Goal: Task Accomplishment & Management: Complete application form

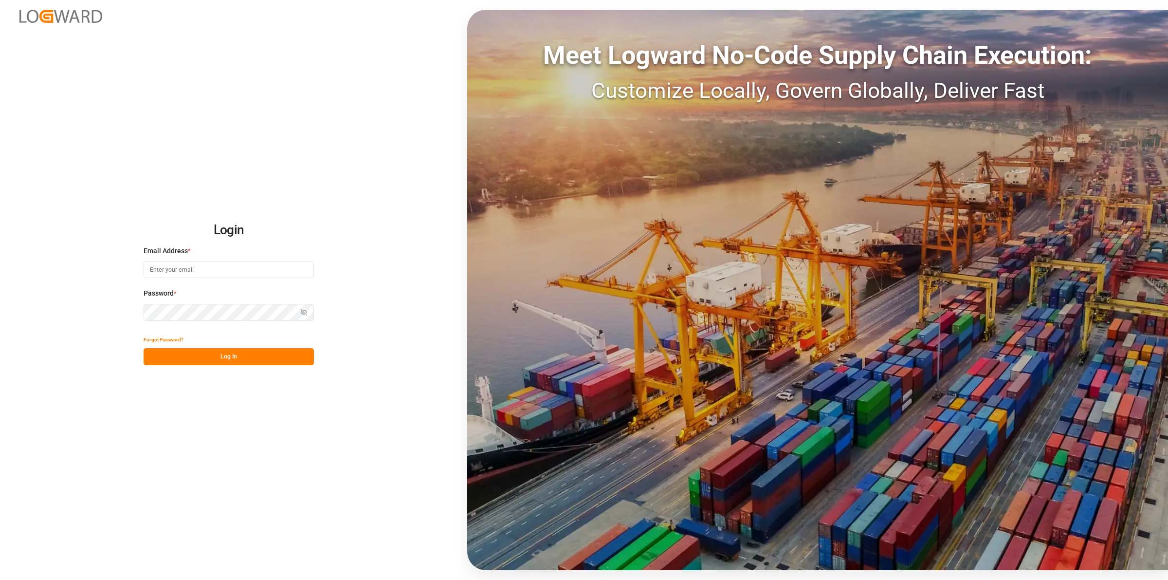
type input "comercio6@pochteca.net"
click at [274, 356] on button "Log In" at bounding box center [229, 356] width 170 height 17
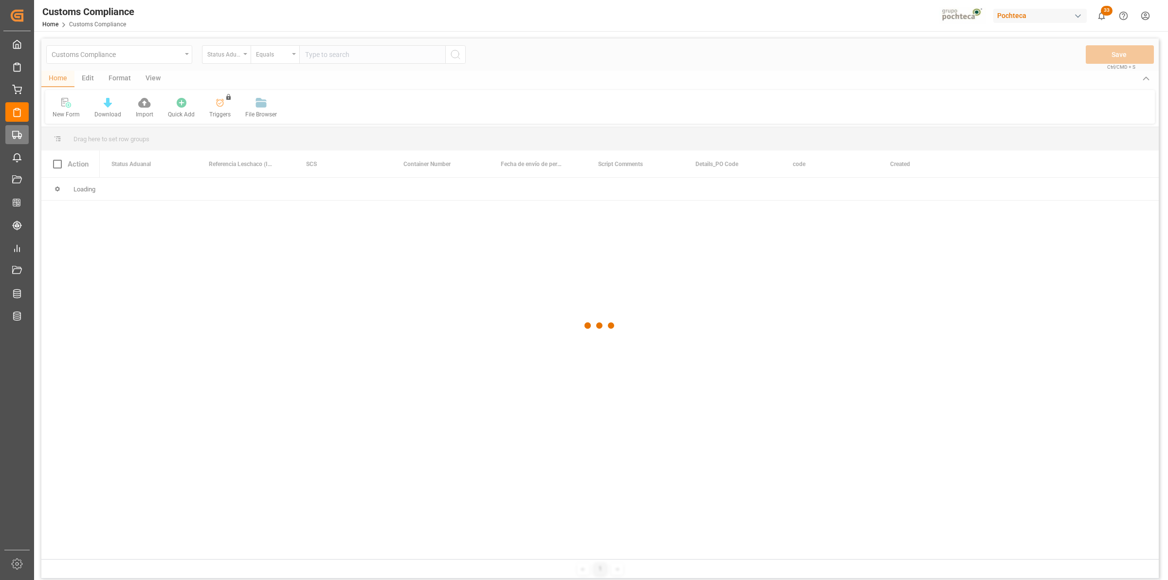
click at [27, 138] on div "Final Delivery Final Delivery" at bounding box center [16, 134] width 23 height 19
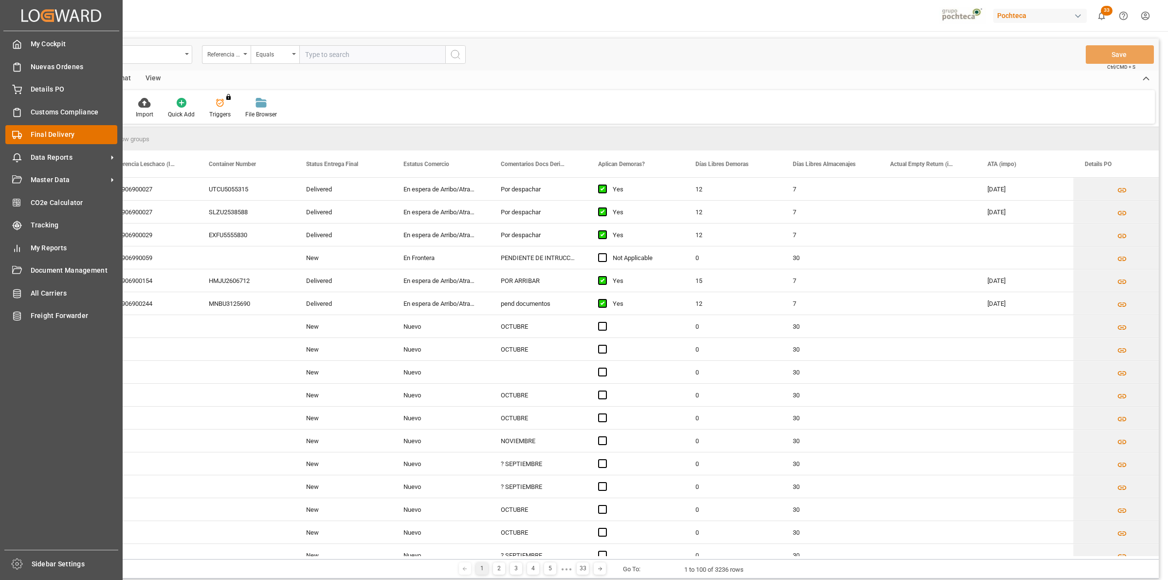
click at [84, 132] on span "Final Delivery" at bounding box center [74, 134] width 87 height 10
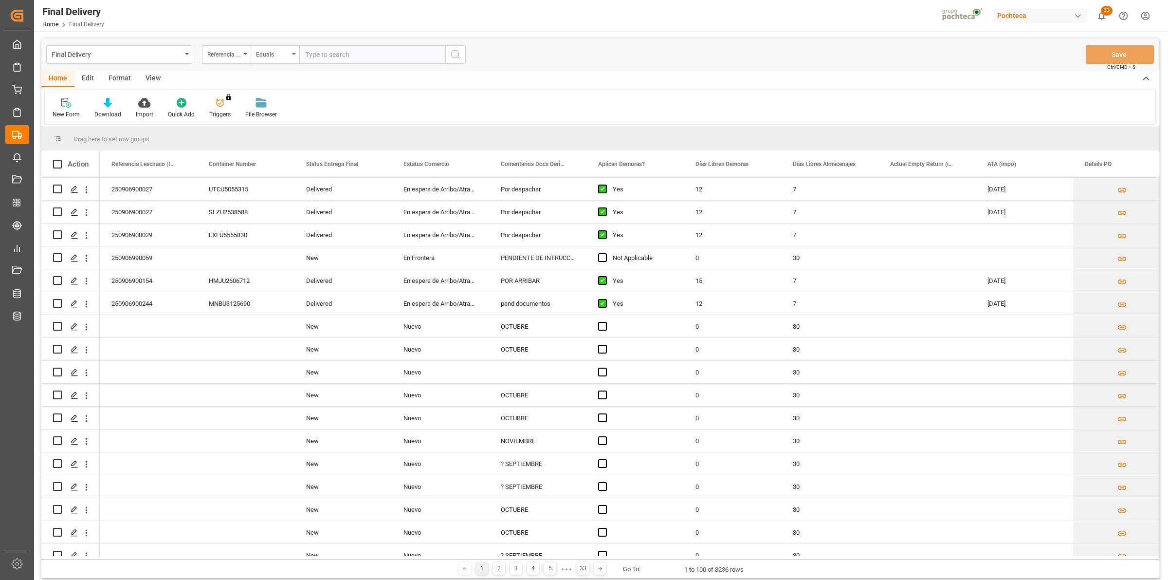
click at [159, 75] on div "View" at bounding box center [153, 79] width 30 height 17
click at [62, 105] on icon at bounding box center [62, 103] width 10 height 10
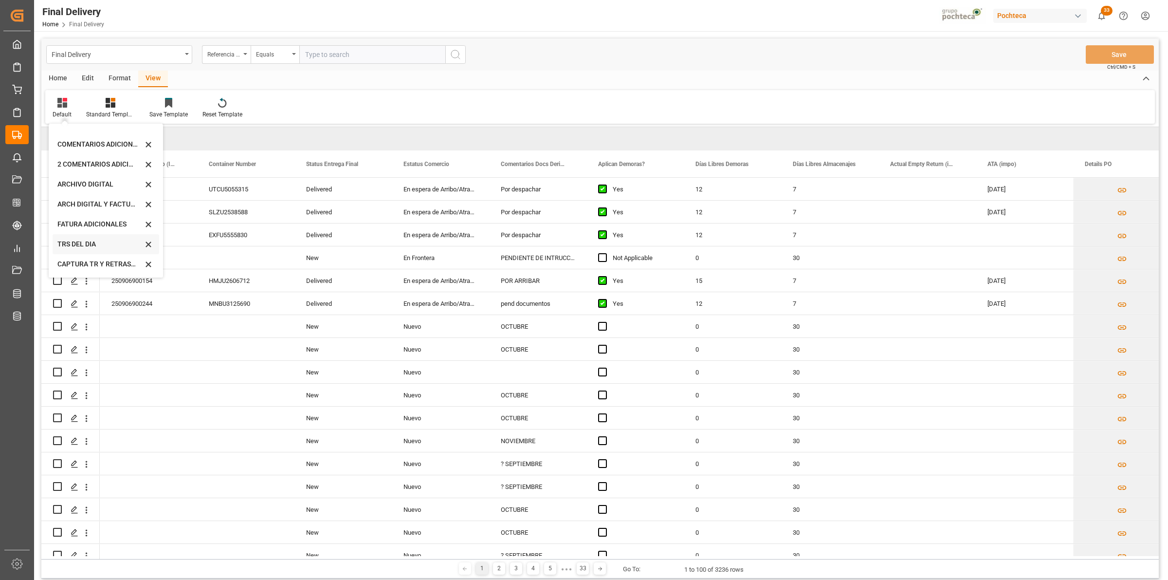
scroll to position [73, 0]
click at [86, 255] on div "CAPTURA TR Y RETRASO + FECHA DE ENTREGA" at bounding box center [106, 264] width 107 height 20
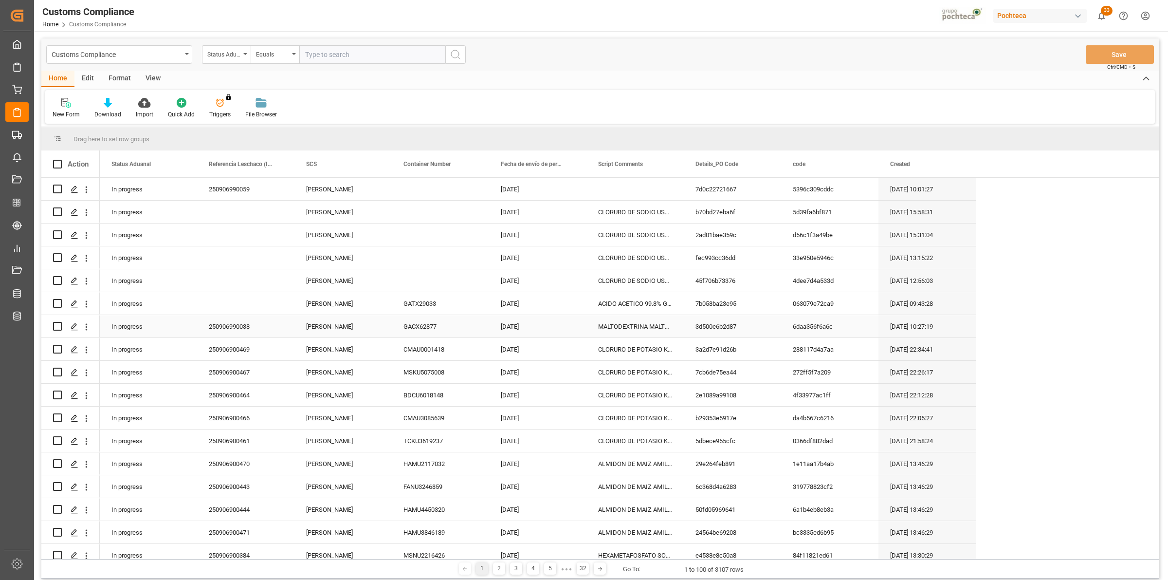
scroll to position [1355, 0]
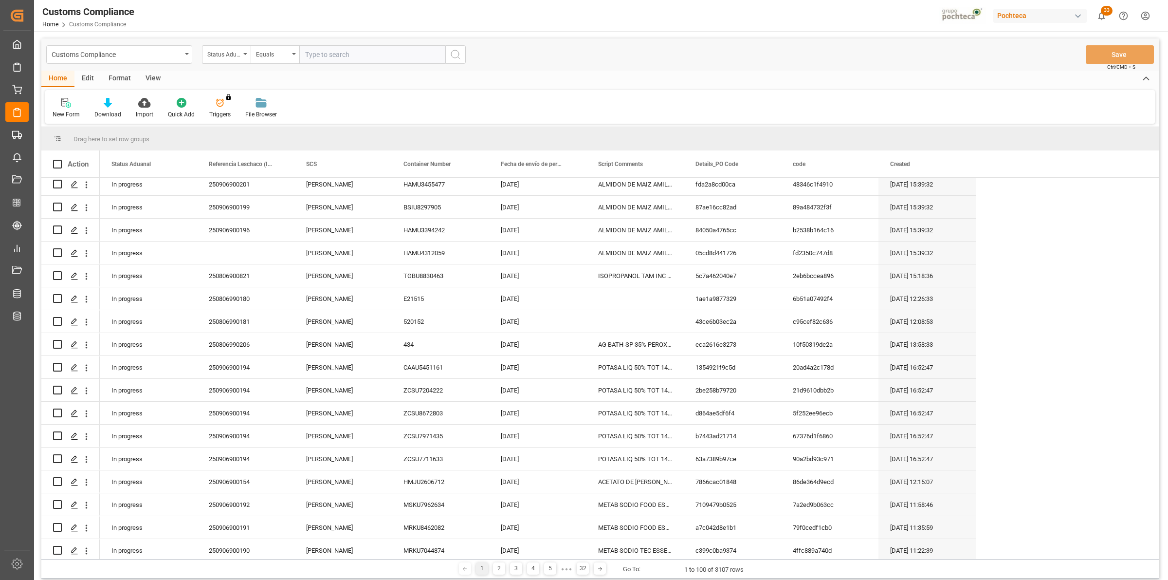
click at [153, 80] on div "View" at bounding box center [153, 79] width 30 height 17
click at [57, 102] on icon at bounding box center [62, 103] width 10 height 10
click at [156, 74] on div "View" at bounding box center [153, 79] width 30 height 17
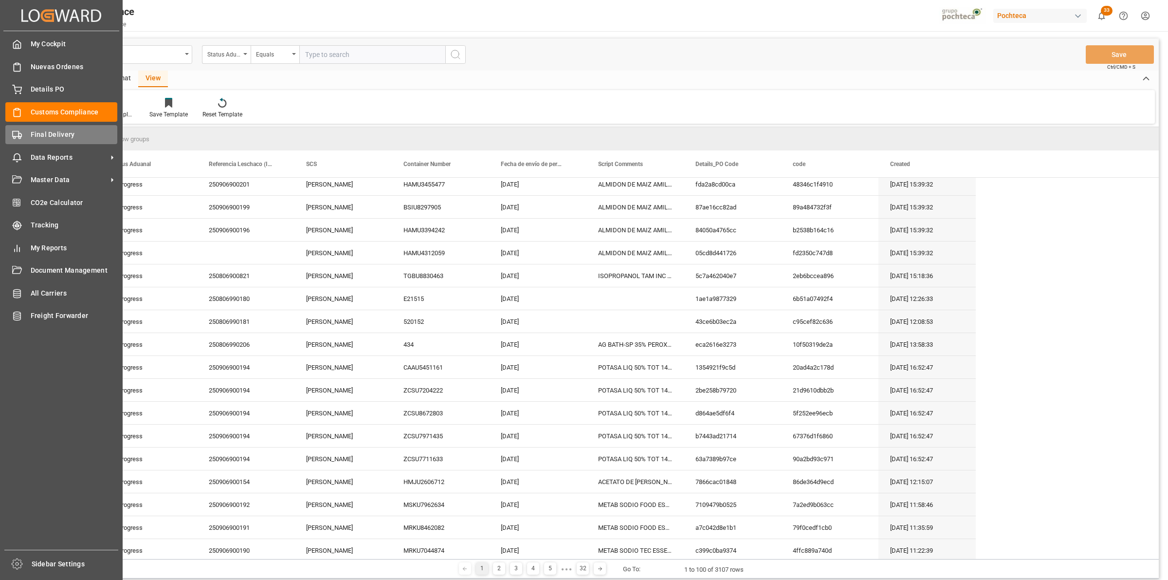
click at [12, 140] on div "Final Delivery Final Delivery" at bounding box center [61, 134] width 112 height 19
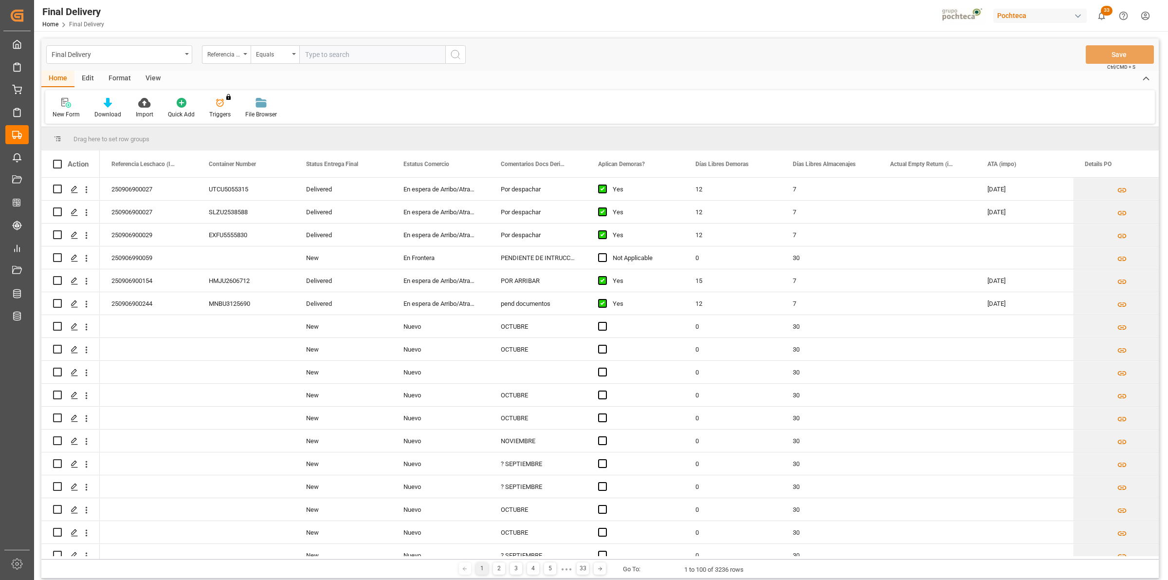
click at [149, 76] on div "View" at bounding box center [153, 79] width 30 height 17
click at [63, 111] on div "Default" at bounding box center [62, 114] width 19 height 9
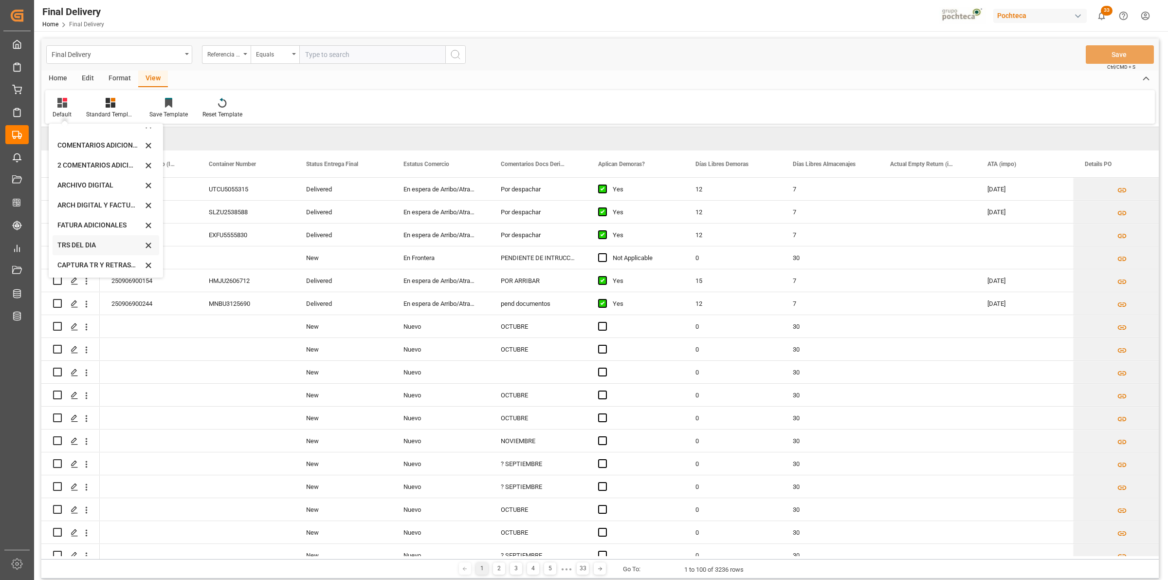
scroll to position [73, 0]
click at [76, 257] on div "CAPTURA TR Y RETRASO + FECHA DE ENTREGA" at bounding box center [106, 264] width 107 height 20
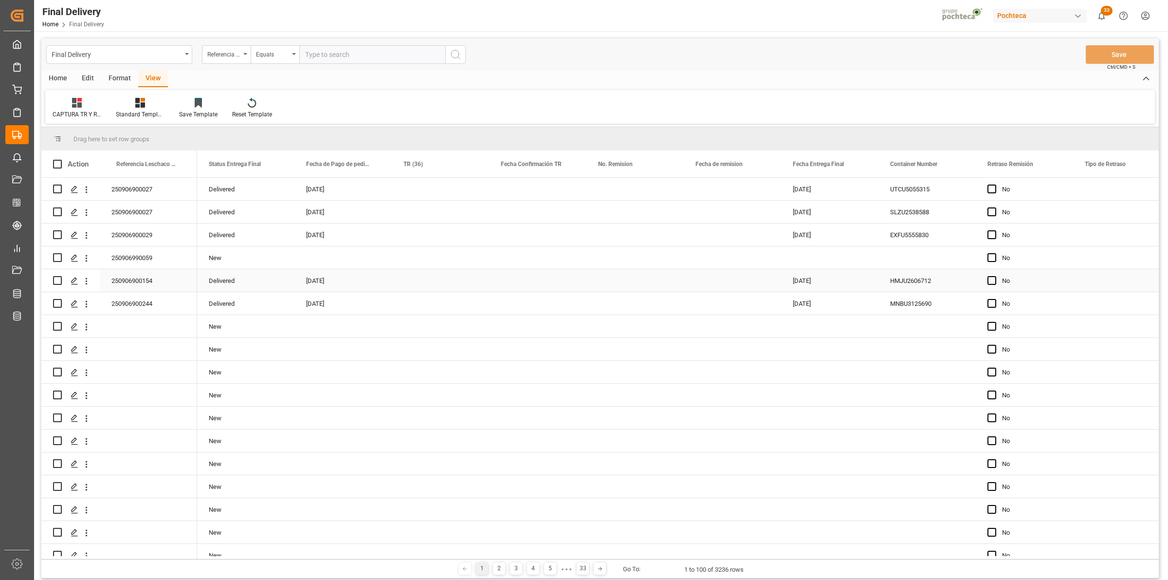
scroll to position [761, 0]
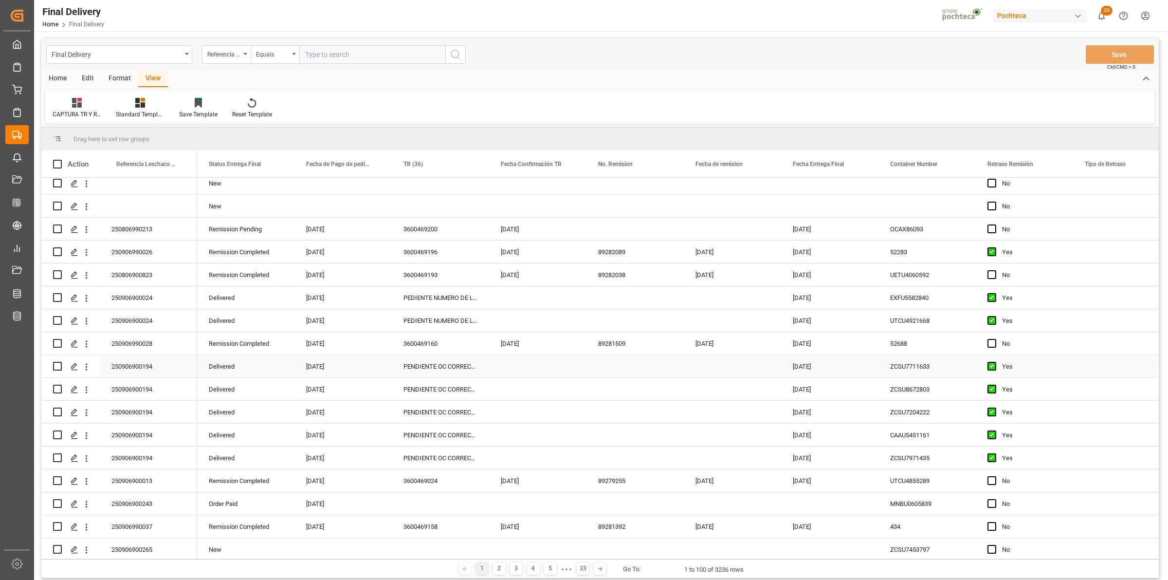
click at [449, 368] on div "PENDIENTE OC CORRECTA EN SAP" at bounding box center [440, 366] width 97 height 22
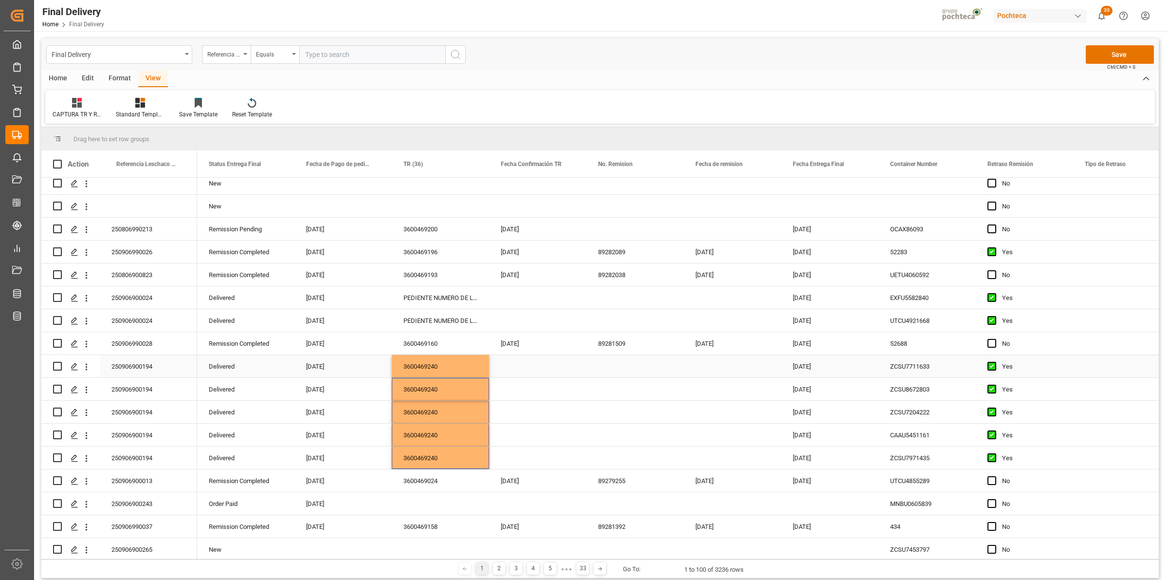
click at [527, 371] on div "Press SPACE to select this row." at bounding box center [537, 366] width 97 height 22
click at [524, 435] on div "2" at bounding box center [529, 435] width 12 height 12
type input "[DATE]"
click at [616, 371] on div "Press SPACE to select this row." at bounding box center [635, 366] width 97 height 22
click at [555, 375] on div "[DATE]" at bounding box center [537, 366] width 97 height 22
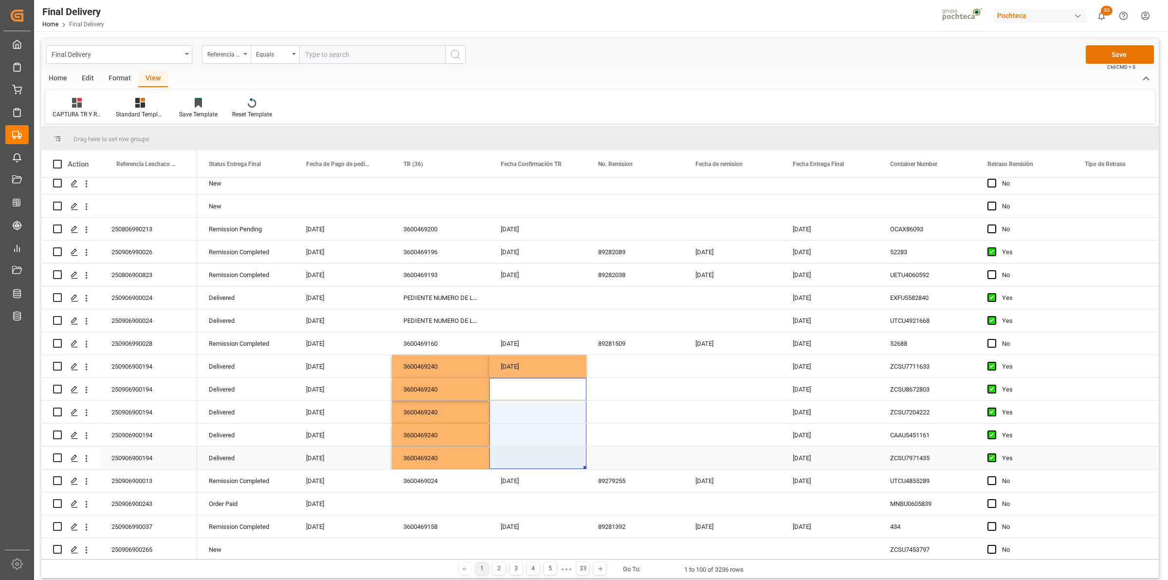
drag, startPoint x: 538, startPoint y: 395, endPoint x: 527, endPoint y: 448, distance: 53.6
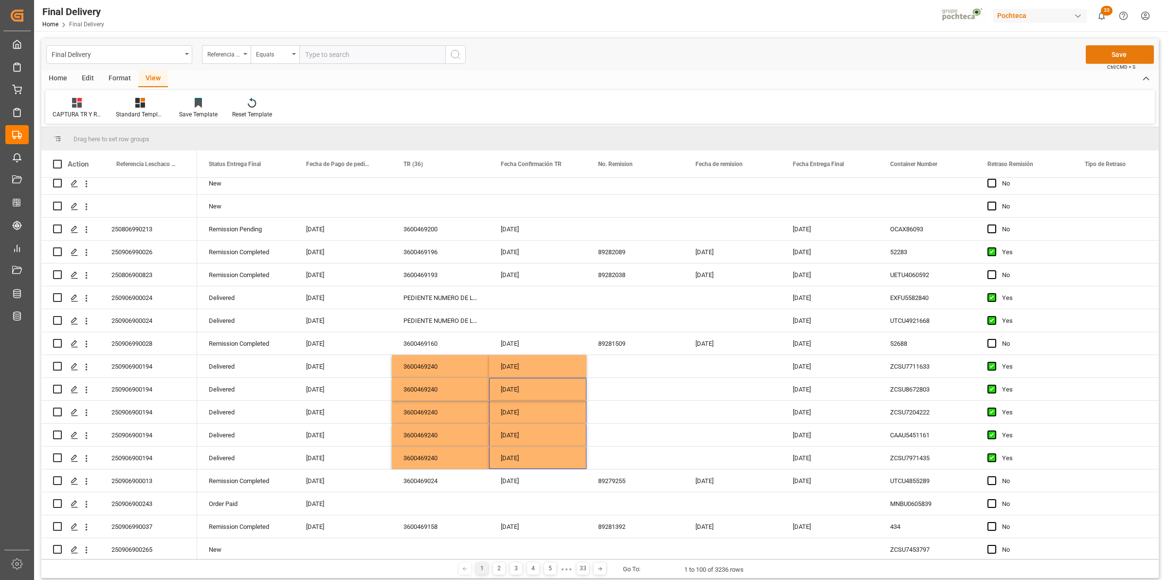
click at [1096, 59] on button "Save" at bounding box center [1120, 54] width 68 height 18
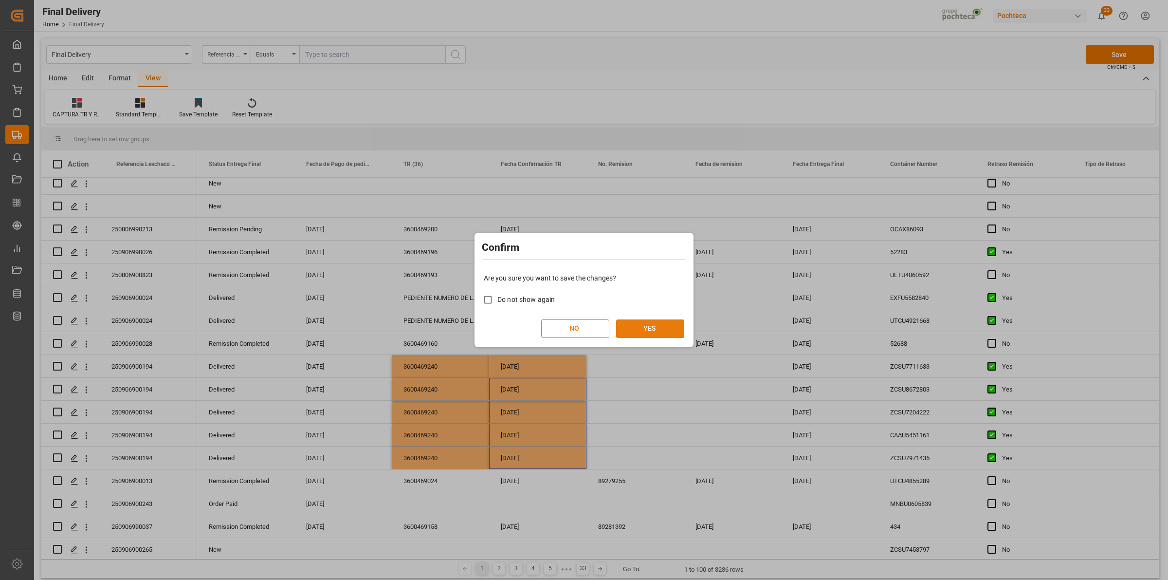
click at [658, 327] on button "YES" at bounding box center [650, 328] width 68 height 18
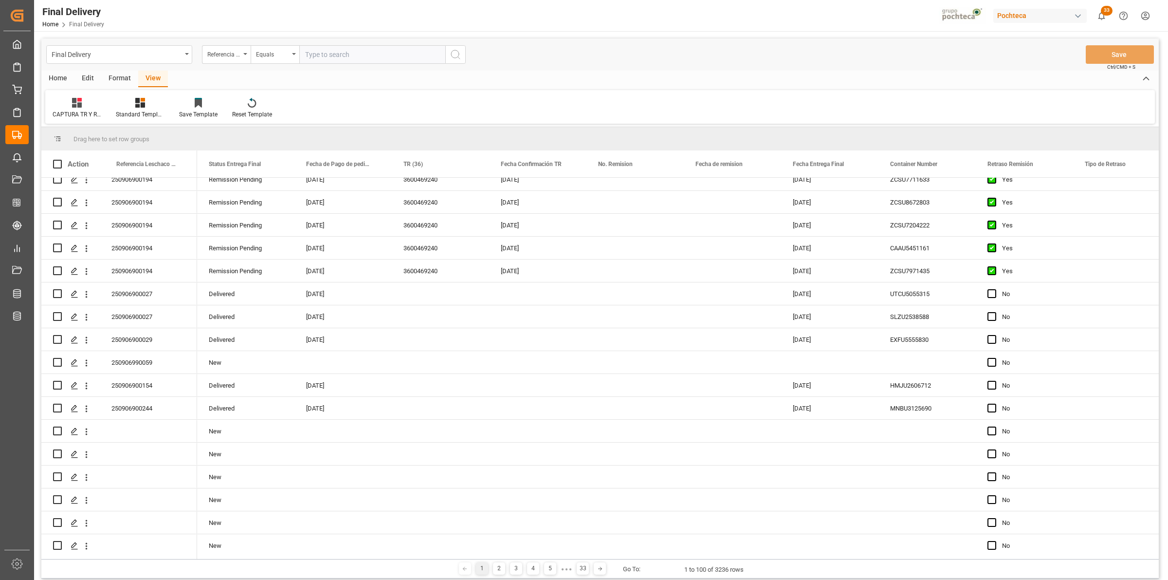
scroll to position [0, 0]
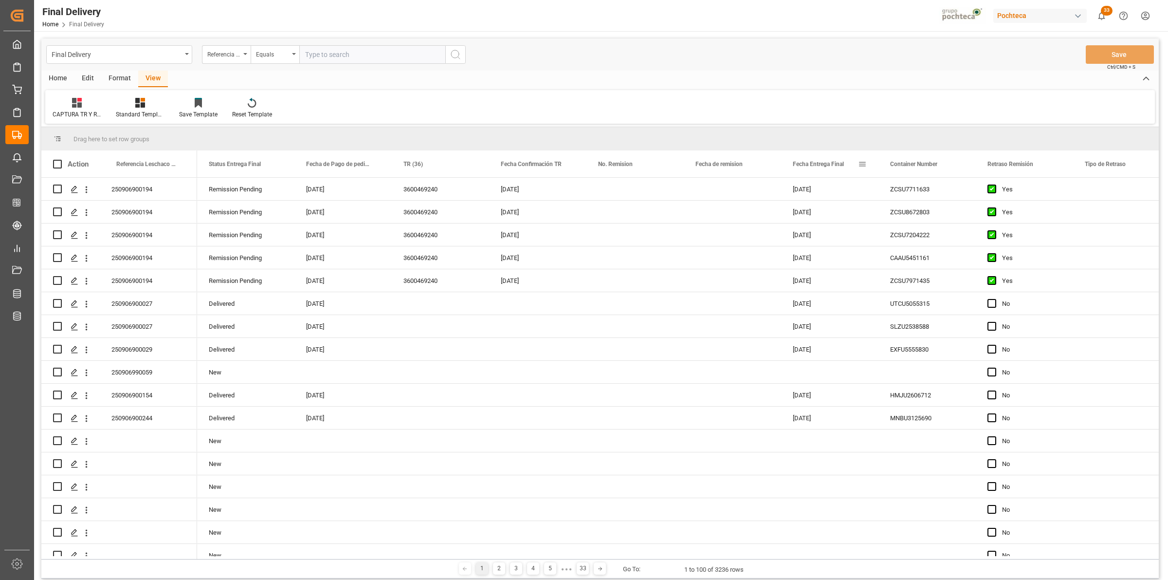
click at [865, 165] on span at bounding box center [862, 164] width 9 height 9
click at [915, 166] on span "filter" at bounding box center [918, 165] width 9 height 9
click at [941, 190] on div "Equals" at bounding box center [903, 191] width 82 height 7
click at [896, 256] on div "In range" at bounding box center [907, 255] width 95 height 16
click at [953, 213] on input "date" at bounding box center [907, 216] width 95 height 19
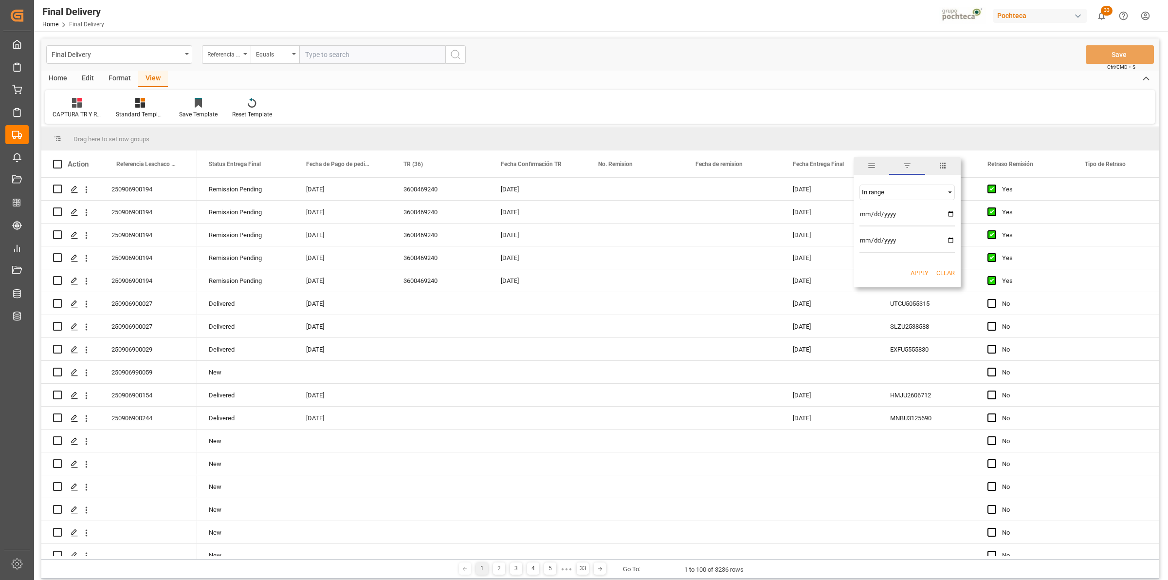
type input "[DATE]"
click at [950, 239] on input "date" at bounding box center [907, 242] width 95 height 19
type input "[DATE]"
click at [916, 276] on button "Apply" at bounding box center [920, 273] width 18 height 10
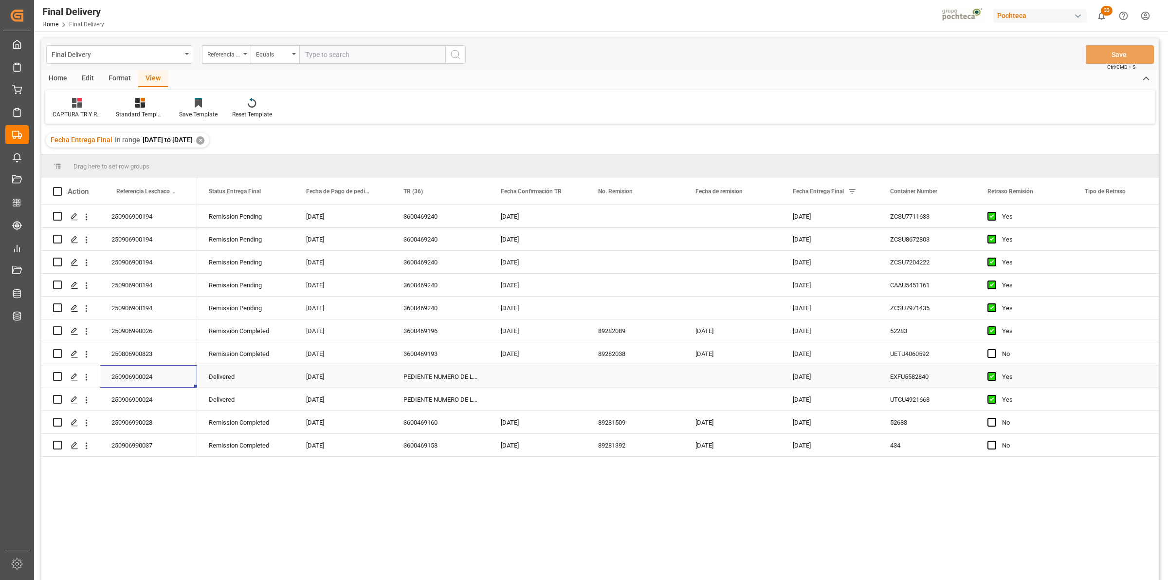
click at [147, 371] on div "250906900024" at bounding box center [148, 376] width 97 height 22
click at [204, 140] on div "✕" at bounding box center [200, 140] width 8 height 8
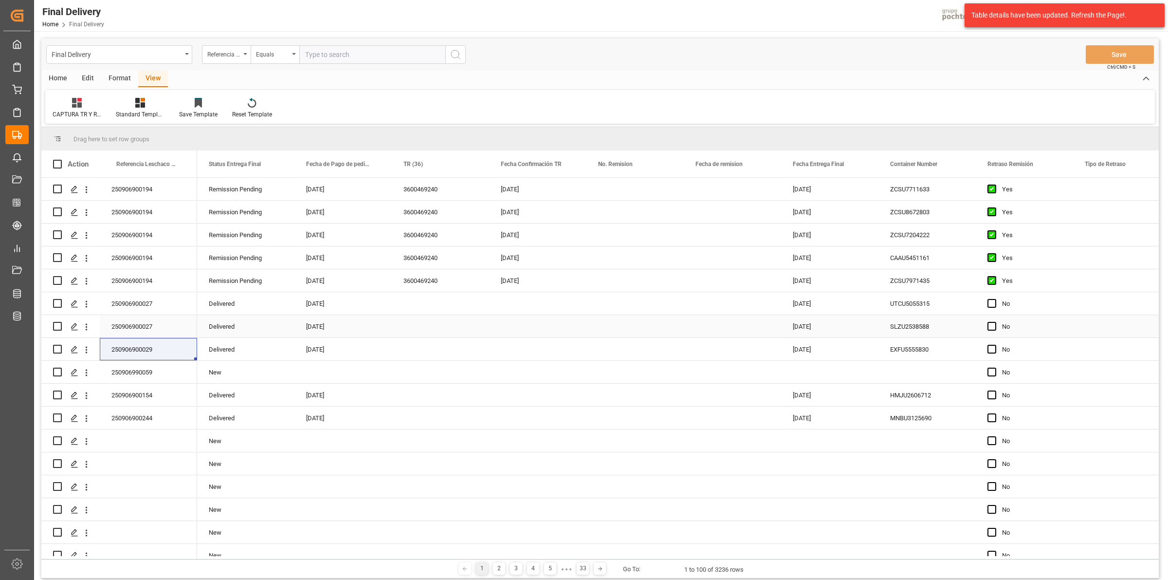
scroll to position [738, 0]
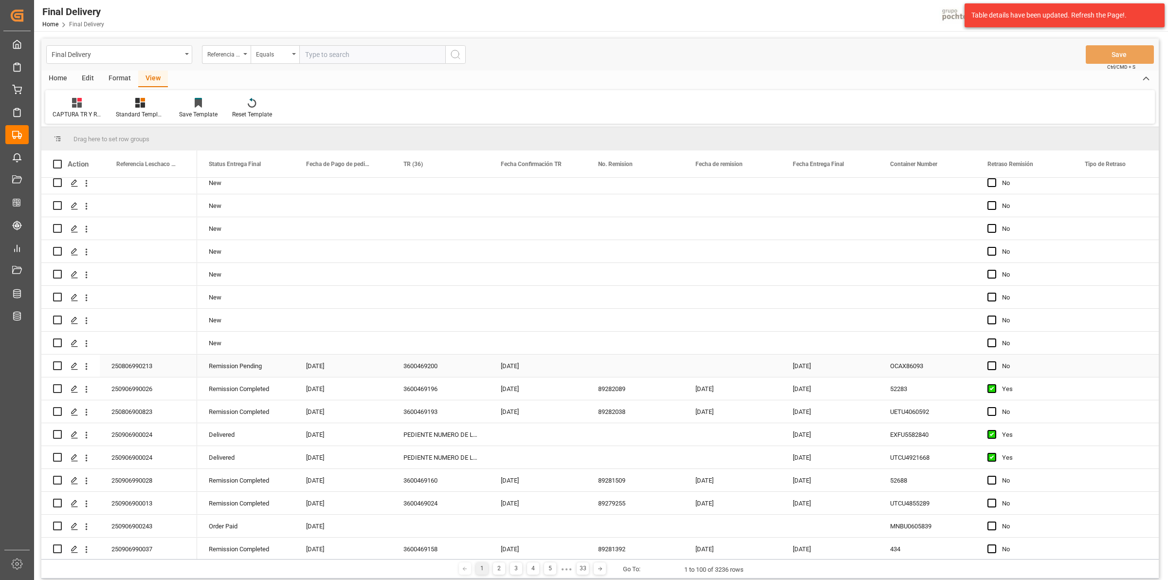
click at [601, 363] on div "Press SPACE to select this row." at bounding box center [635, 365] width 97 height 22
click at [807, 368] on div "[DATE]" at bounding box center [829, 365] width 97 height 22
click at [801, 436] on span "1" at bounding box center [801, 434] width 3 height 7
type input "[DATE]"
click at [733, 372] on div "Press SPACE to select this row." at bounding box center [732, 365] width 97 height 22
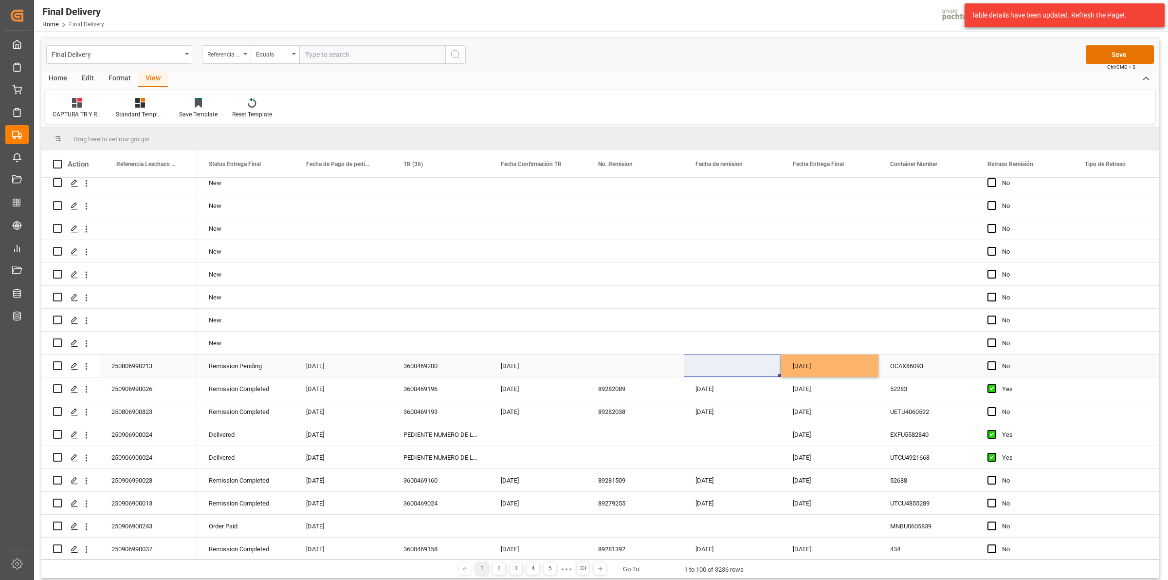
click at [626, 366] on div "Press SPACE to select this row." at bounding box center [635, 365] width 97 height 22
click at [723, 435] on span "2" at bounding box center [723, 434] width 3 height 7
type input "[DATE]"
click at [998, 367] on div "Press SPACE to select this row." at bounding box center [995, 366] width 15 height 22
click at [991, 364] on span "Press SPACE to select this row." at bounding box center [992, 365] width 9 height 9
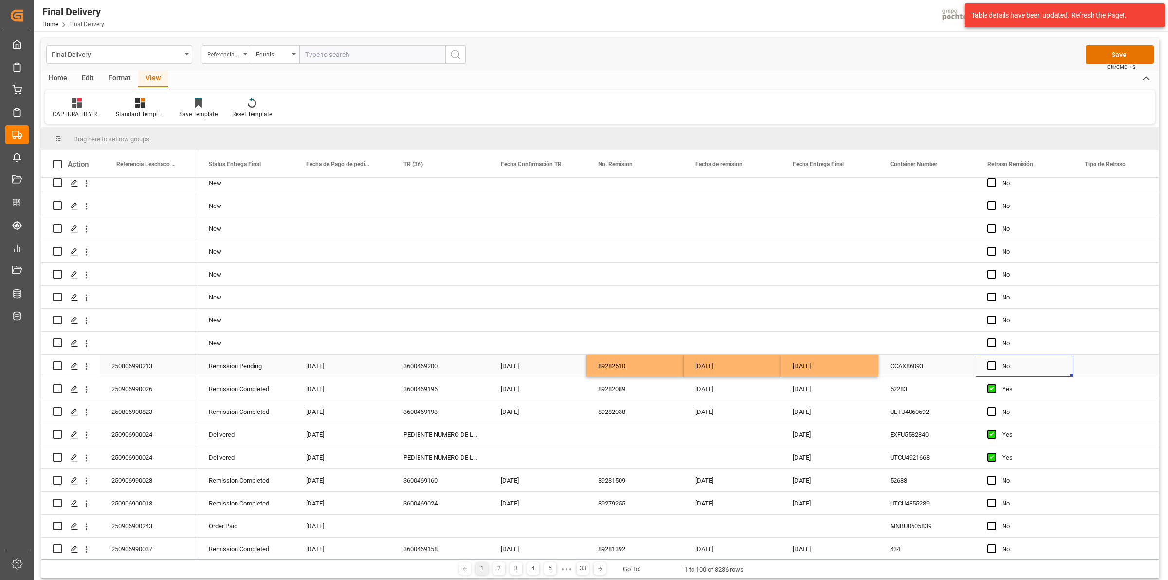
click at [995, 361] on input "Press SPACE to select this row." at bounding box center [995, 361] width 0 height 0
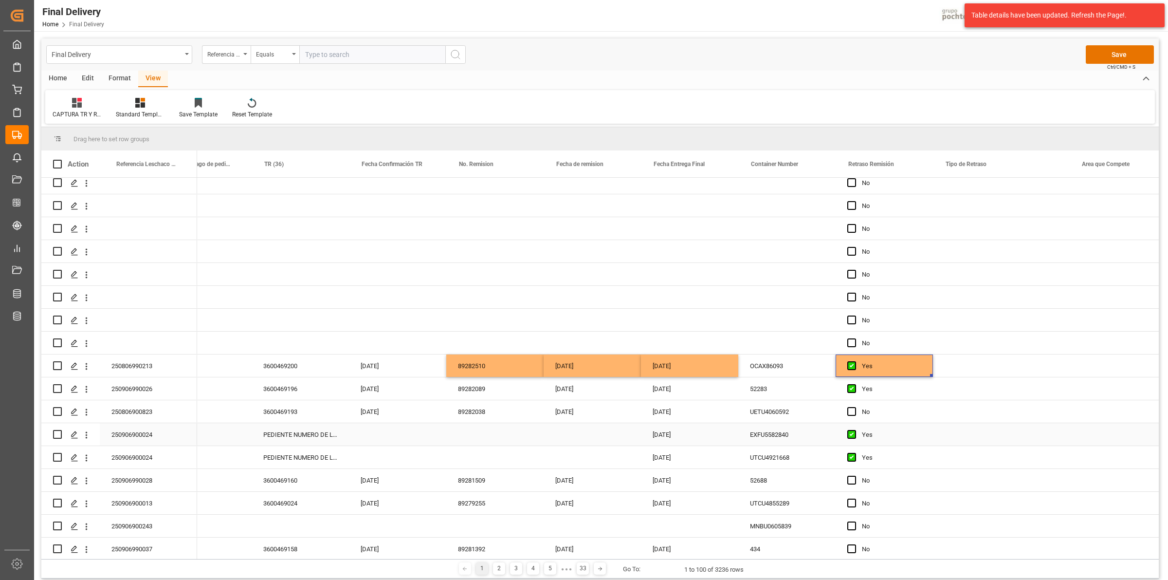
scroll to position [0, 147]
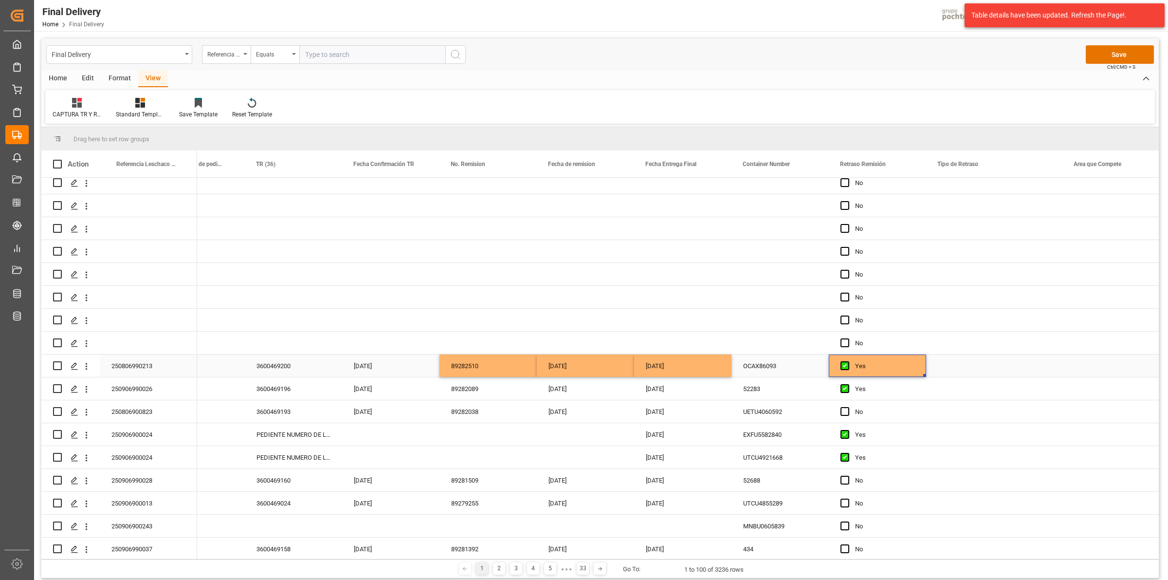
click at [977, 369] on div "Press SPACE to select this row." at bounding box center [994, 365] width 136 height 22
click at [977, 369] on input "Press SPACE to select this row." at bounding box center [994, 371] width 121 height 18
click at [976, 393] on div "PENDIENTE COSTO/FACTURA [US_STATE]" at bounding box center [999, 399] width 128 height 34
type input "PENDIENTE COSTO/FACTURA [US_STATE]"
click at [984, 315] on div "Press SPACE to select this row." at bounding box center [994, 320] width 136 height 22
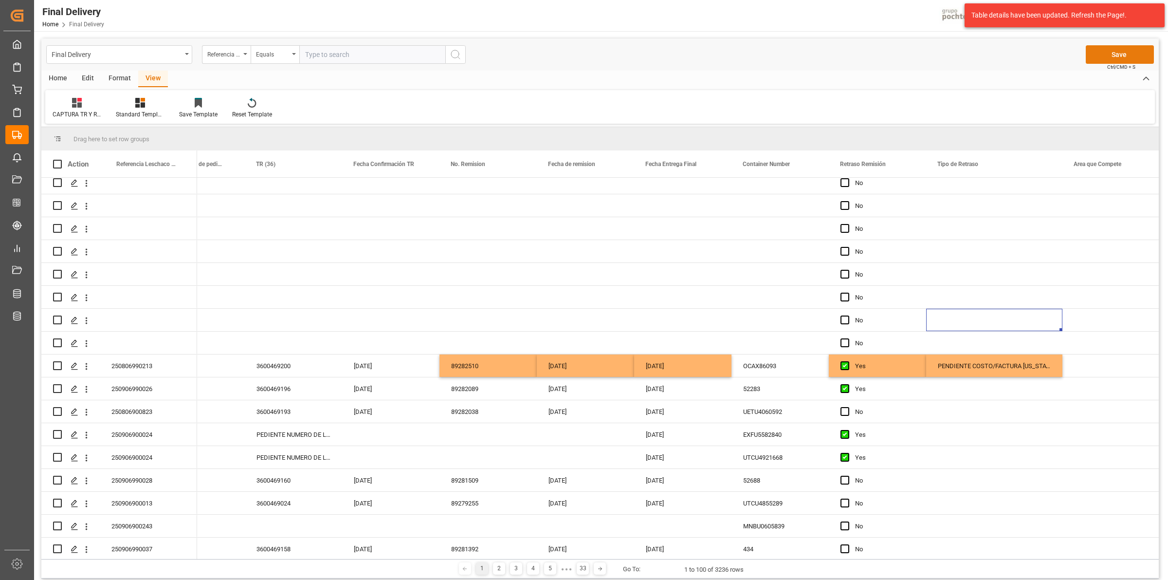
click at [1135, 56] on button "Save" at bounding box center [1120, 54] width 68 height 18
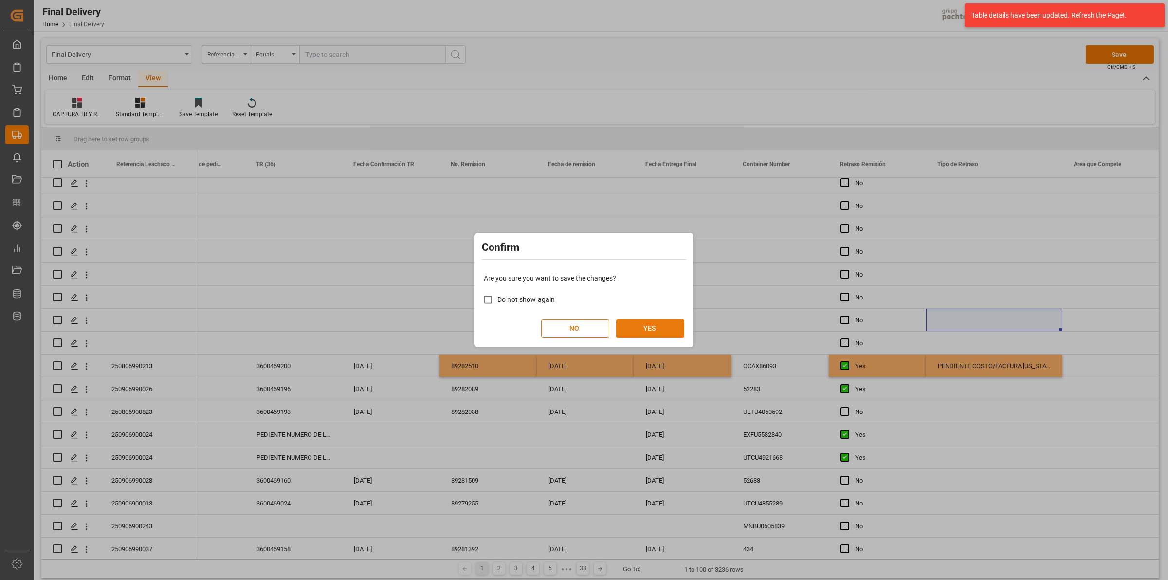
click at [652, 326] on button "YES" at bounding box center [650, 328] width 68 height 18
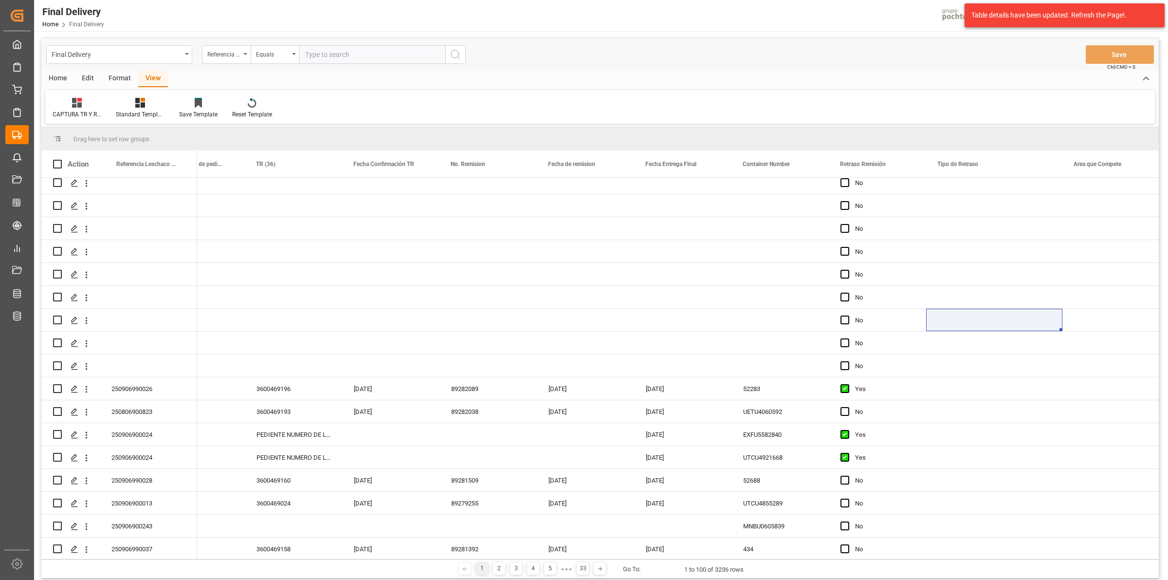
click at [816, 103] on div "CAPTURA TR Y RETRASO + FECHA DE ENTREGA Standard Templates Save Template Reset …" at bounding box center [600, 107] width 1110 height 34
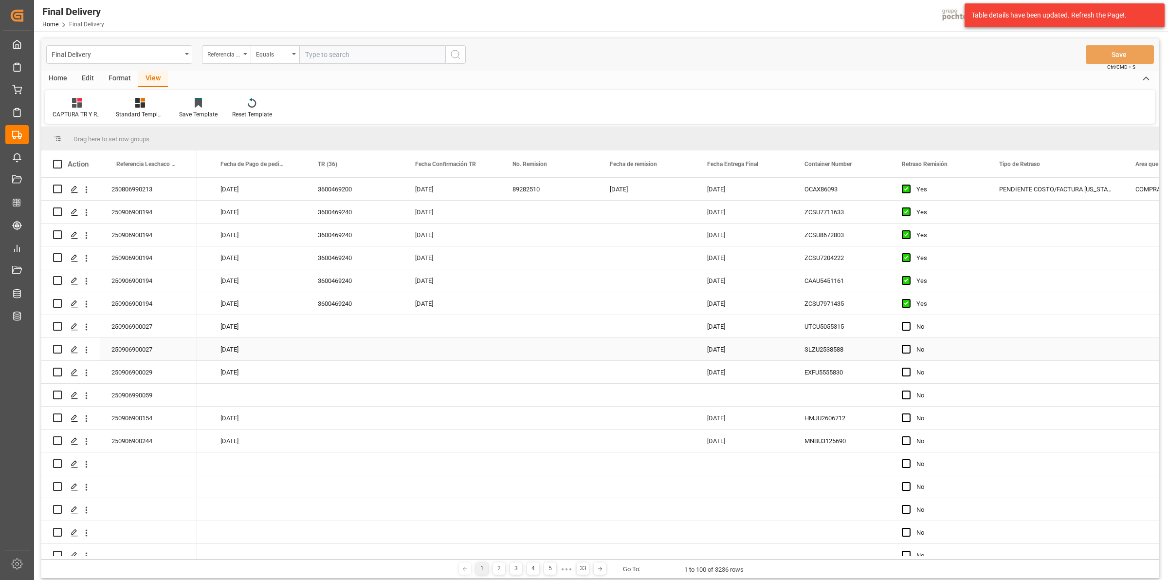
scroll to position [0, 80]
